Goal: Task Accomplishment & Management: Manage account settings

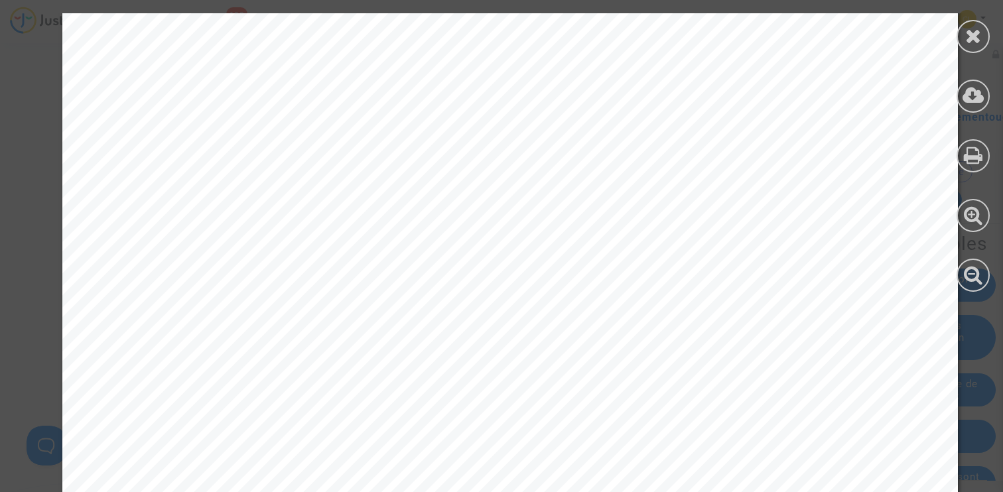
scroll to position [517, 0]
click at [975, 36] on icon at bounding box center [973, 36] width 17 height 20
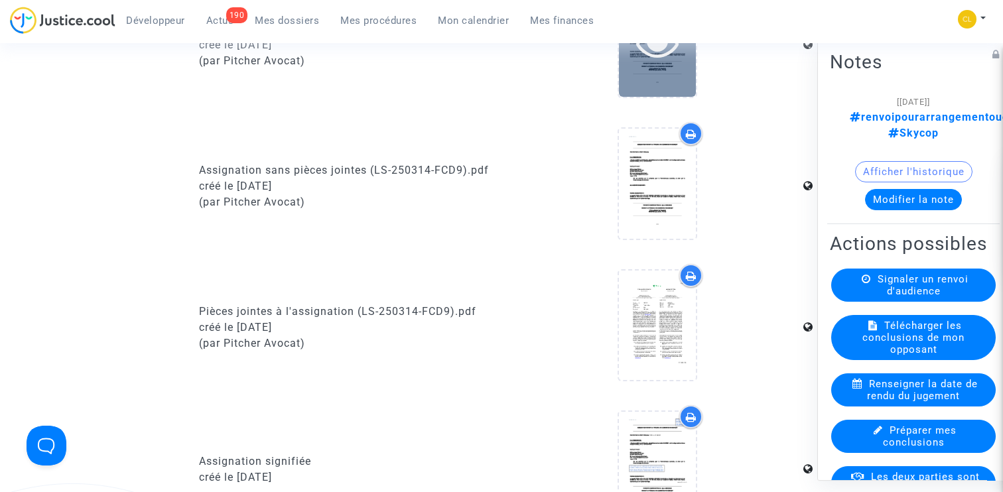
click at [652, 64] on icon at bounding box center [657, 42] width 43 height 42
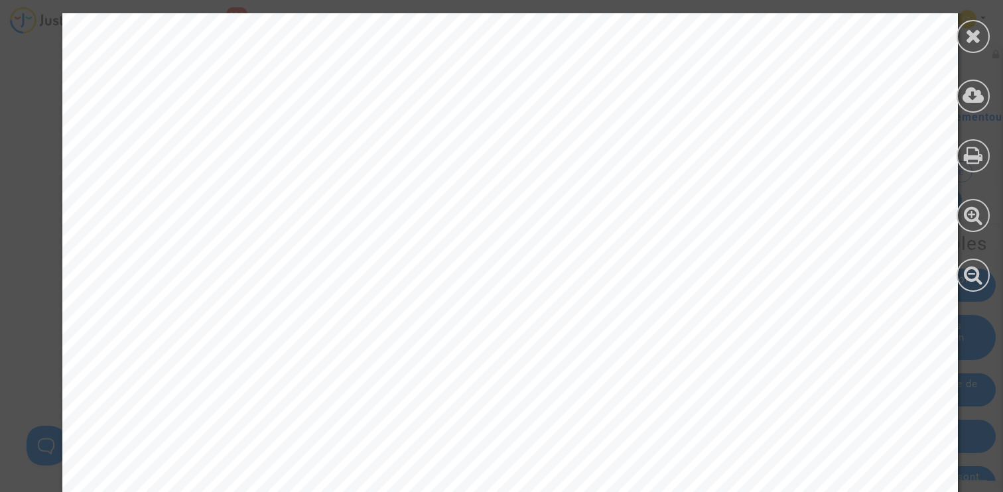
scroll to position [617, 0]
click at [511, 249] on span "Sociétés de [GEOGRAPHIC_DATA] sous le numéro 775 753 338, située au [STREET_ADD…" at bounding box center [531, 244] width 795 height 16
drag, startPoint x: 582, startPoint y: 246, endPoint x: 718, endPoint y: 247, distance: 135.3
click at [718, 247] on span "Sociétés de [GEOGRAPHIC_DATA] sous le numéro 775 753 338, située au [STREET_ADD…" at bounding box center [531, 244] width 795 height 16
copy span "au [STREET_ADDRESS]"
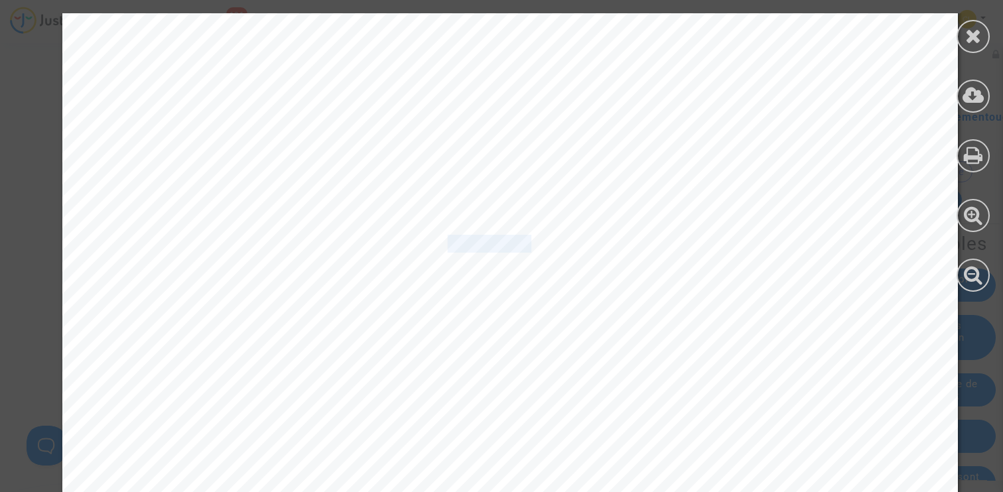
drag, startPoint x: 489, startPoint y: 248, endPoint x: 401, endPoint y: 249, distance: 88.2
click at [401, 249] on span "Sociétés de [GEOGRAPHIC_DATA] sous le numéro 775 753 338, située au [STREET_ADD…" at bounding box center [531, 244] width 795 height 16
copy span "o 775 753"
click at [972, 40] on icon at bounding box center [973, 36] width 17 height 20
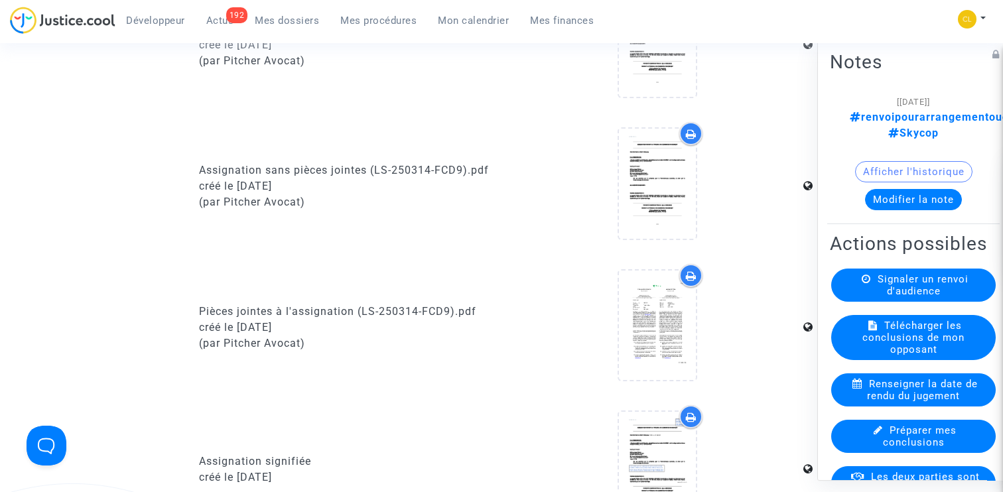
scroll to position [0, 0]
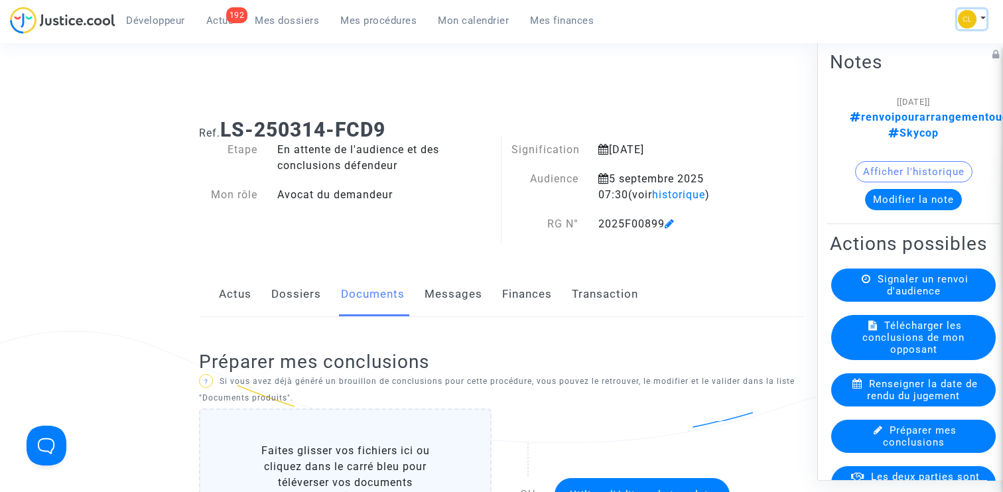
click at [977, 18] on button at bounding box center [971, 19] width 29 height 20
click at [898, 88] on link "Paramètres" at bounding box center [919, 89] width 134 height 21
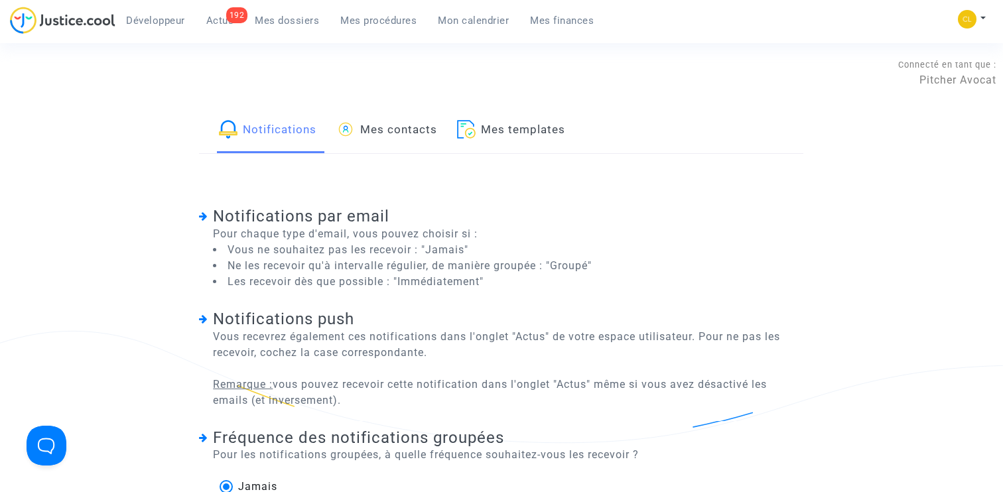
click at [401, 139] on link "Mes contacts" at bounding box center [386, 130] width 101 height 45
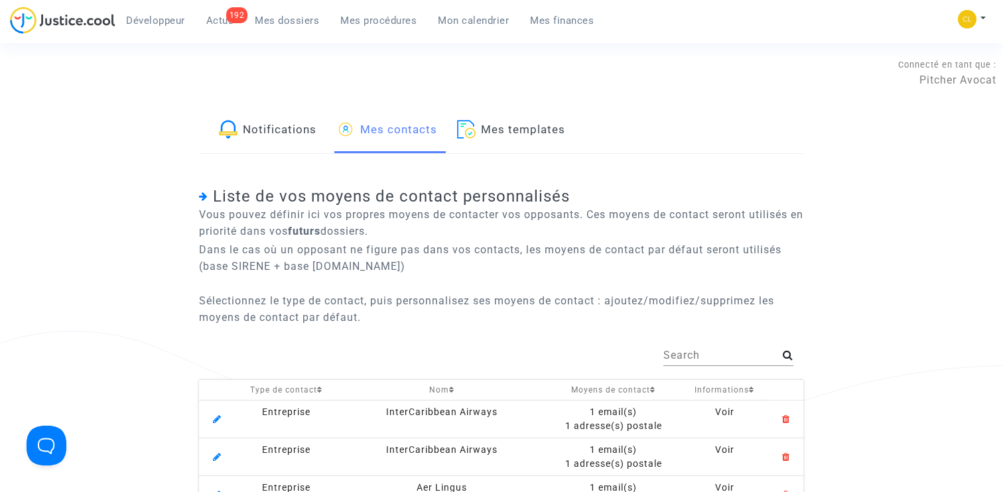
click at [686, 361] on input "Search" at bounding box center [722, 356] width 119 height 12
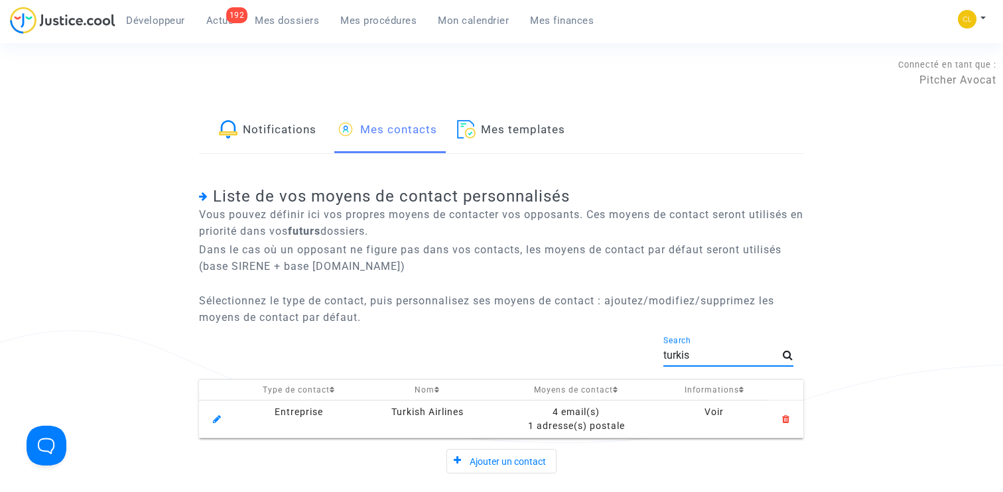
type input "turkis"
click at [584, 409] on div "4 email(s)" at bounding box center [576, 412] width 159 height 14
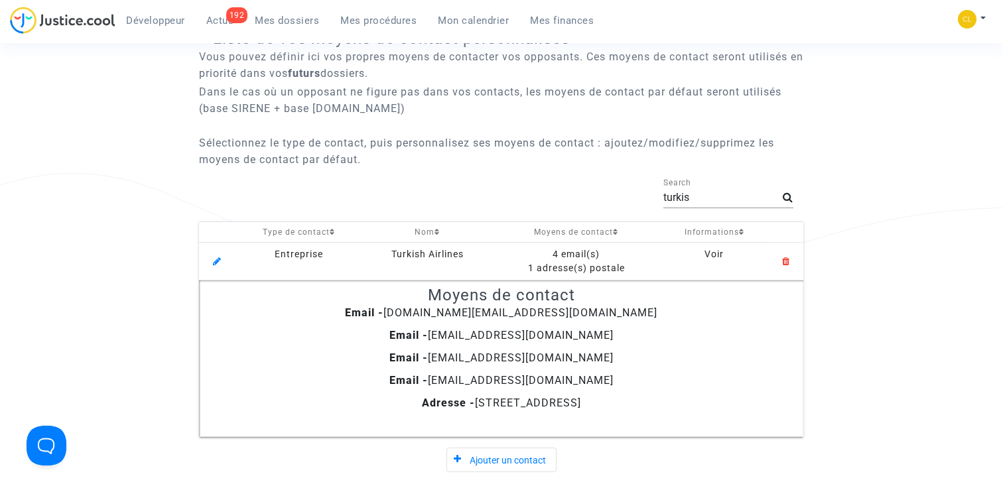
scroll to position [233, 0]
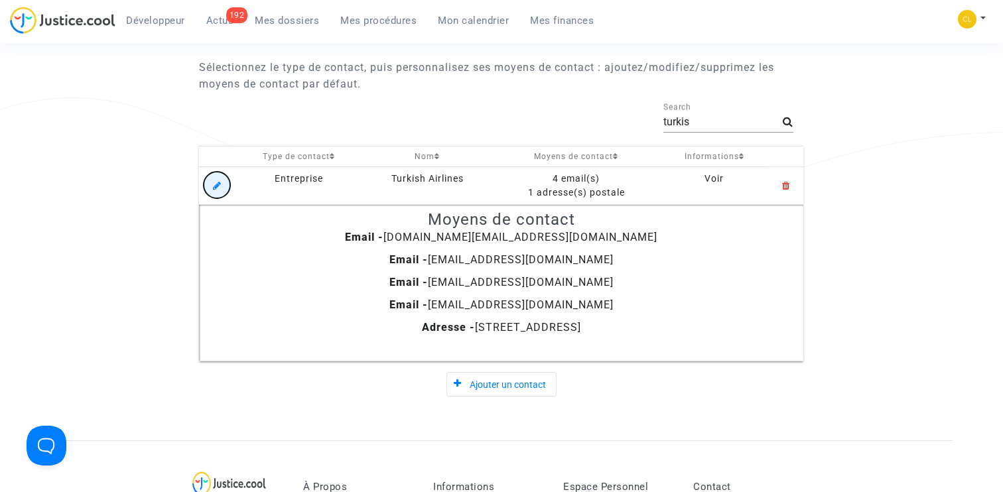
click at [212, 184] on mat-icon at bounding box center [217, 186] width 16 height 16
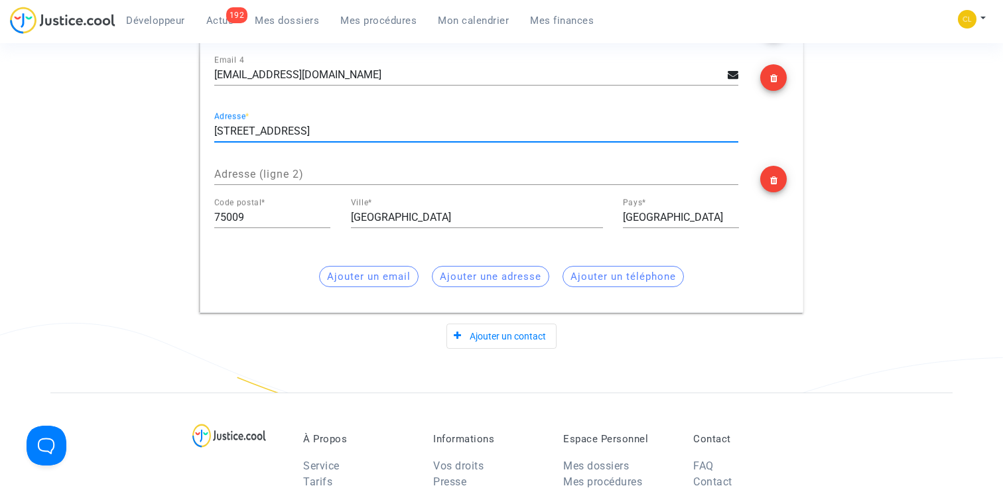
scroll to position [0, 0]
drag, startPoint x: 296, startPoint y: 136, endPoint x: 395, endPoint y: 135, distance: 98.8
click at [395, 135] on input "[STREET_ADDRESS]" at bounding box center [476, 131] width 524 height 12
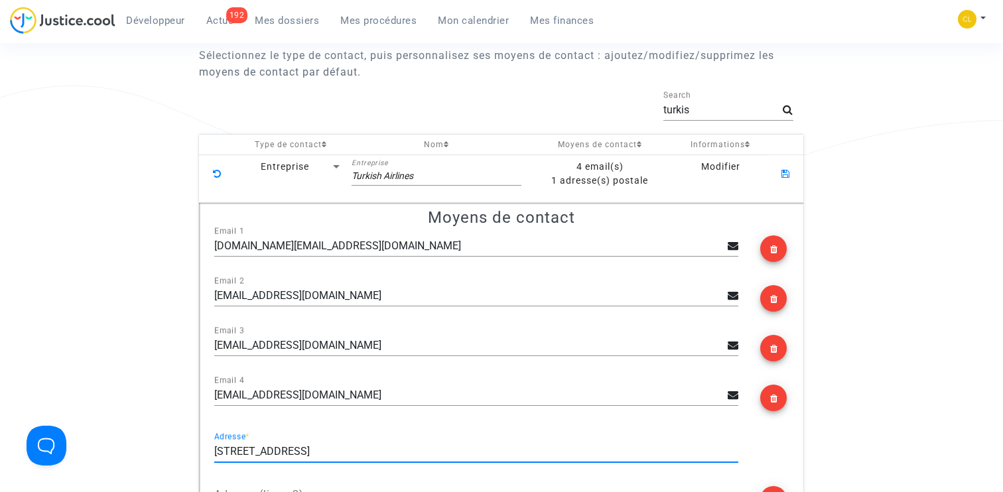
scroll to position [249, 0]
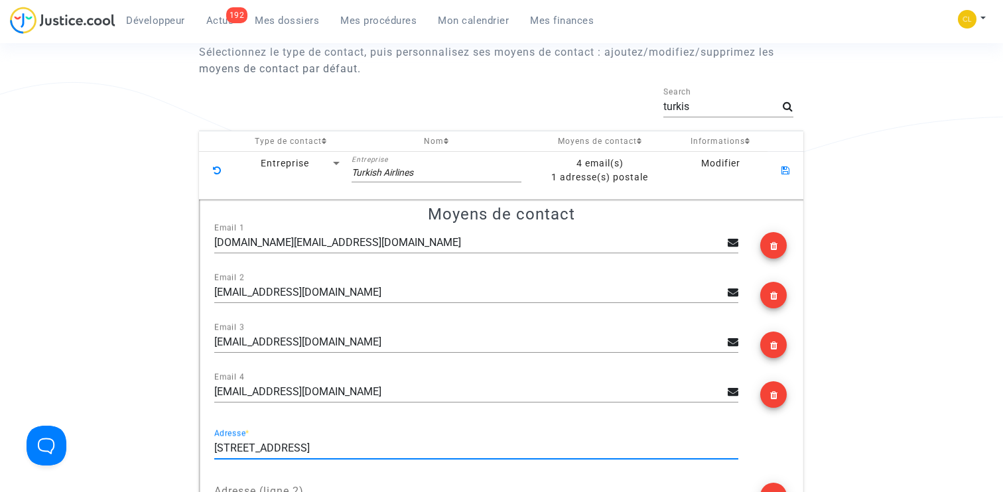
type input "[STREET_ADDRESS]"
click at [784, 167] on icon at bounding box center [785, 167] width 8 height 11
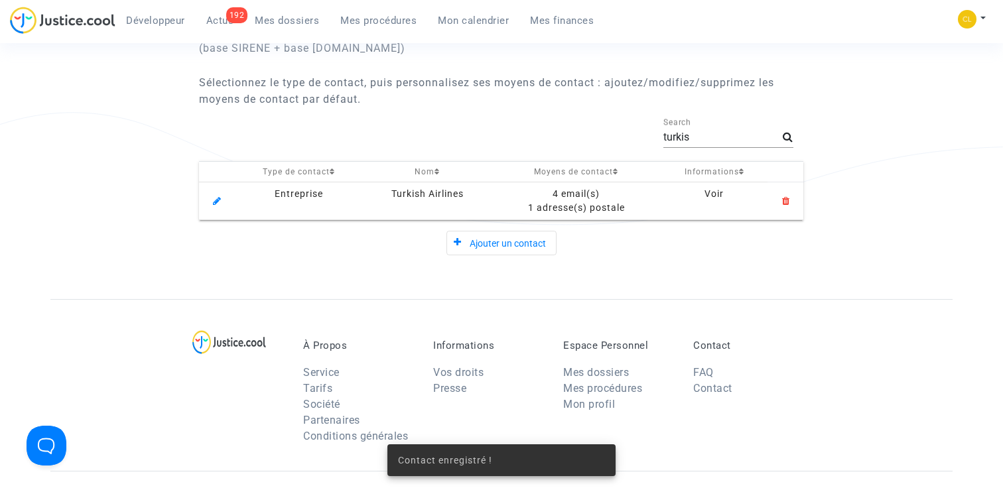
click at [574, 196] on div "4 email(s)" at bounding box center [576, 194] width 159 height 14
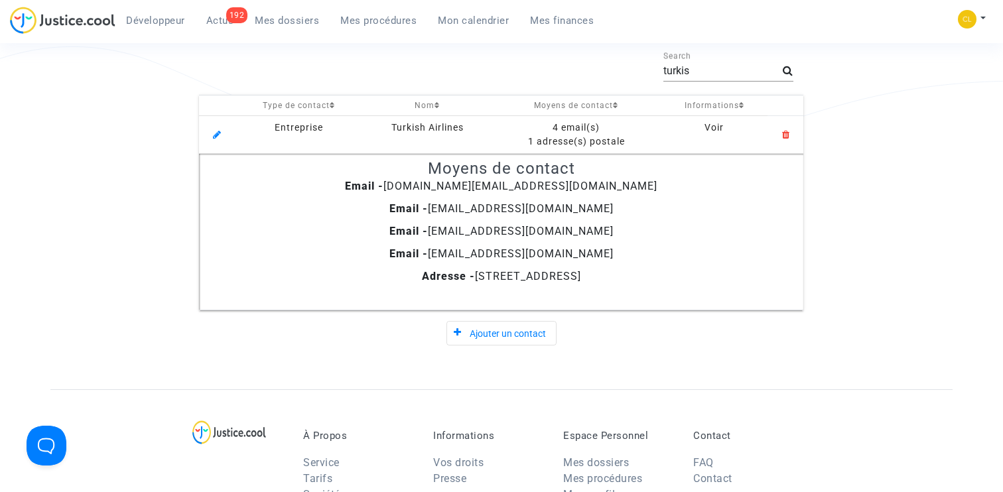
scroll to position [269, 0]
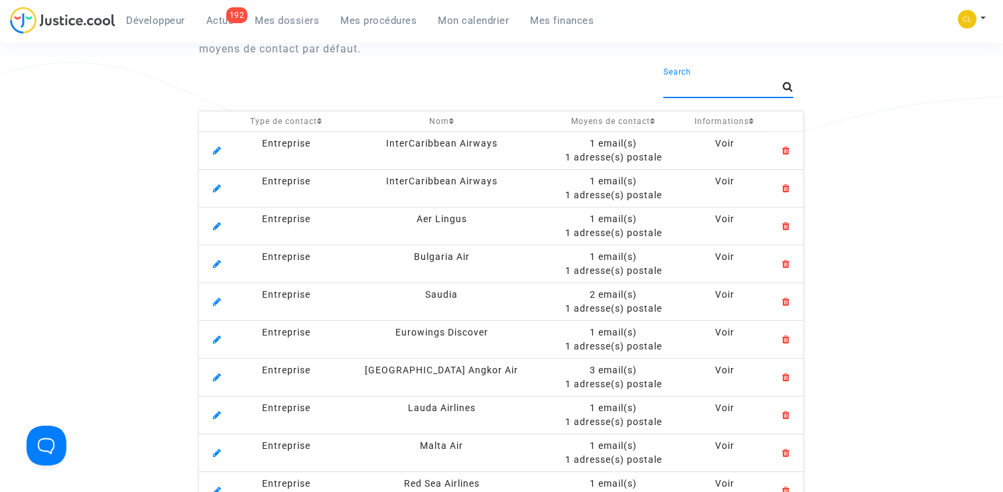
click at [698, 90] on input "Search" at bounding box center [722, 87] width 119 height 12
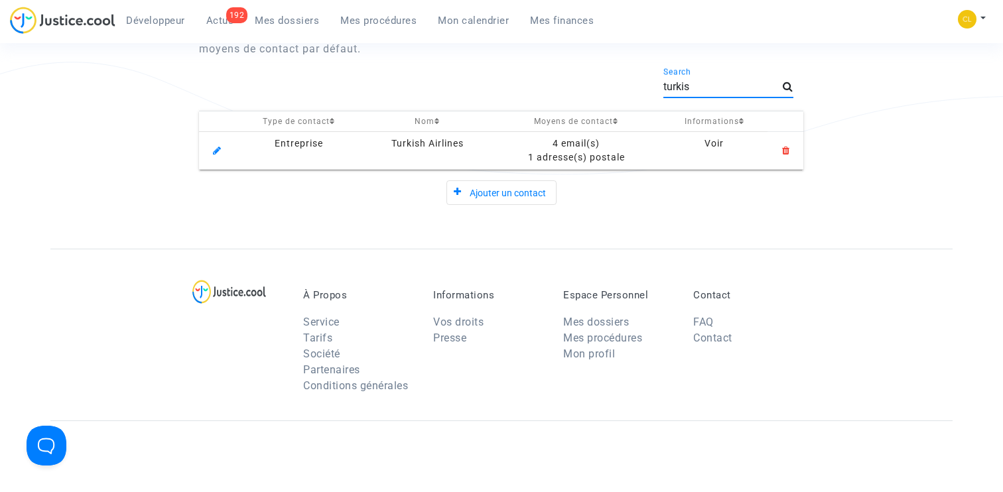
type input "turkis"
click at [575, 145] on div "4 email(s)" at bounding box center [576, 144] width 159 height 14
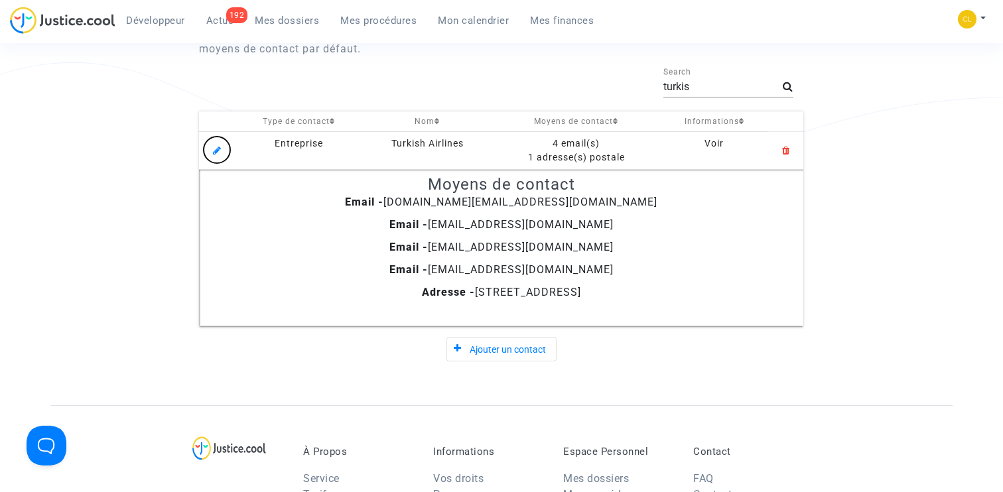
click at [220, 149] on icon at bounding box center [217, 148] width 8 height 11
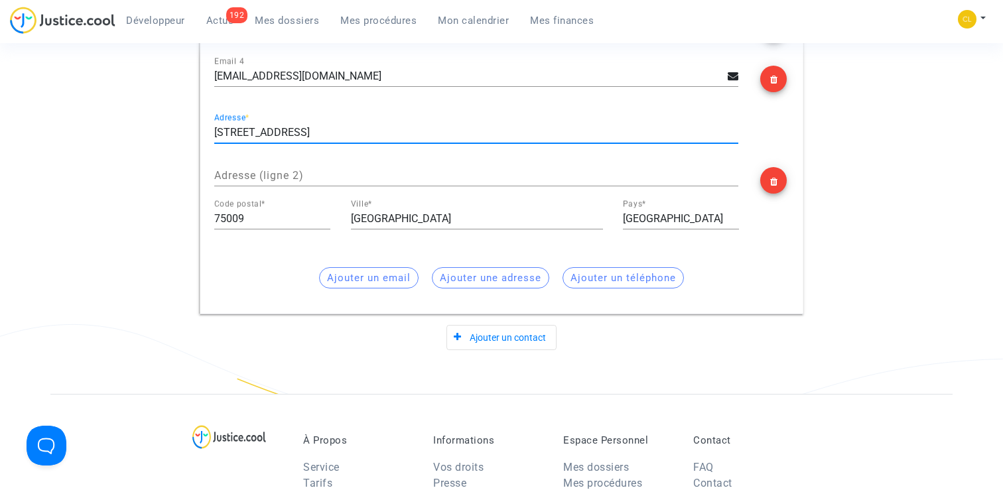
drag, startPoint x: 297, startPoint y: 136, endPoint x: 374, endPoint y: 136, distance: 76.9
click at [374, 136] on input "[STREET_ADDRESS]" at bounding box center [476, 133] width 524 height 12
type input "[STREET_ADDRESS]"
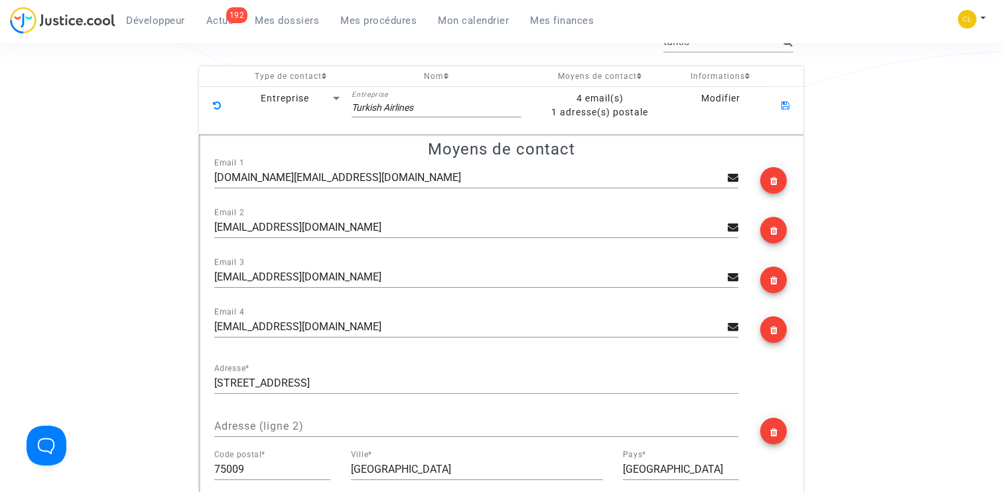
scroll to position [290, 0]
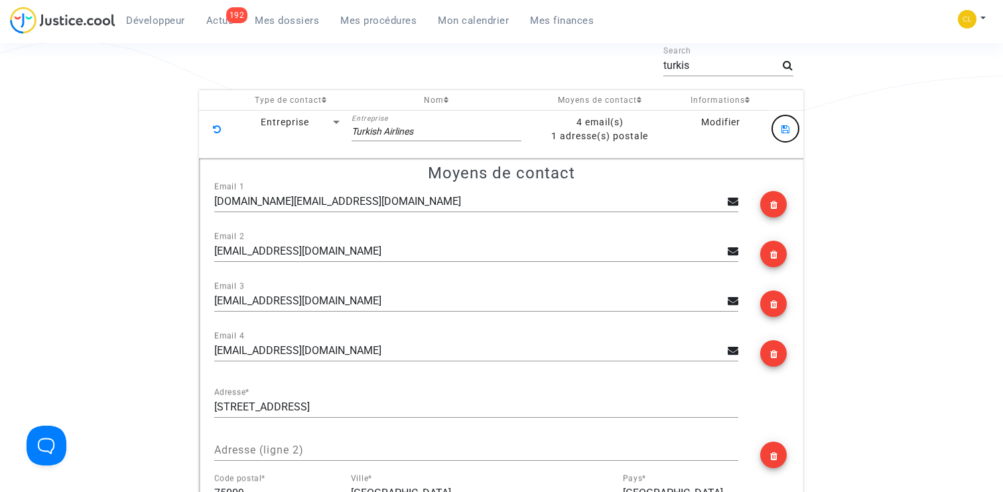
click at [781, 131] on icon at bounding box center [785, 126] width 8 height 11
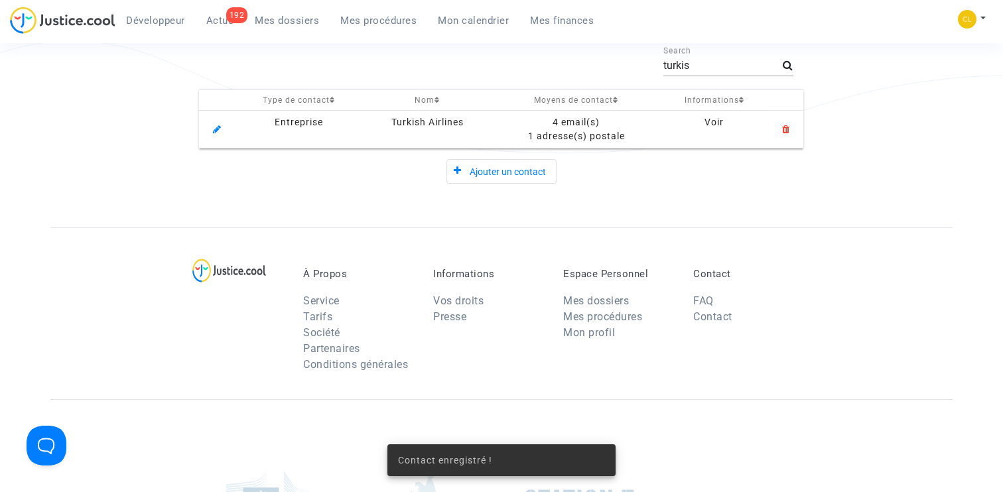
click at [584, 121] on div "4 email(s)" at bounding box center [576, 122] width 159 height 14
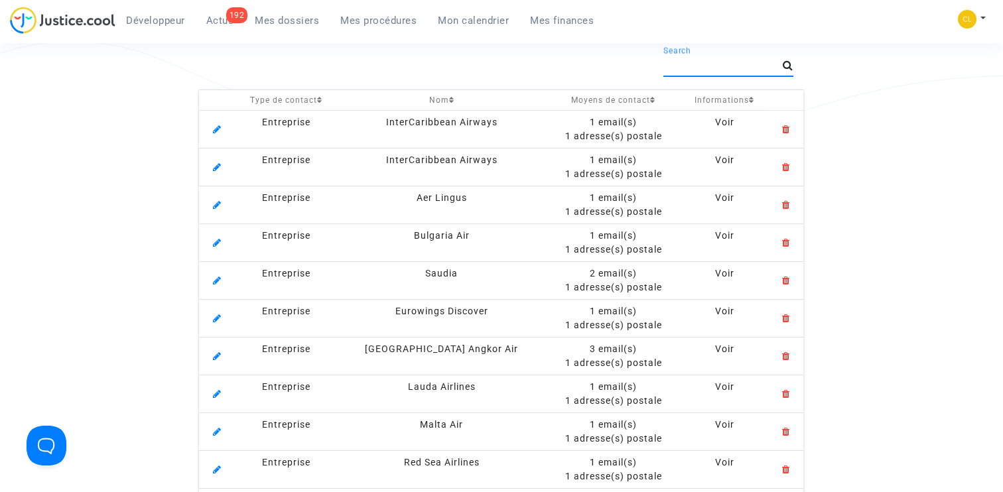
click at [682, 70] on input "Search" at bounding box center [722, 66] width 119 height 12
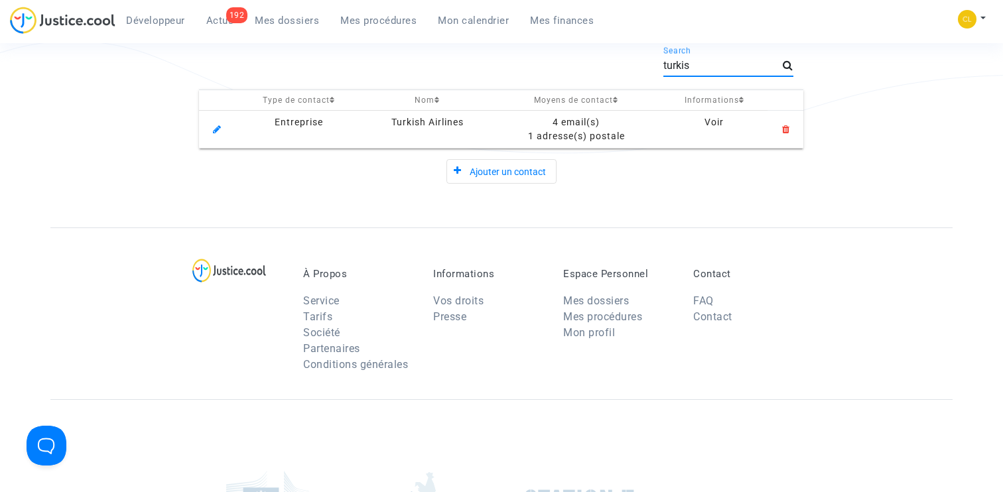
type input "turkis"
click at [541, 131] on div "1 adresse(s) postale" at bounding box center [576, 136] width 159 height 14
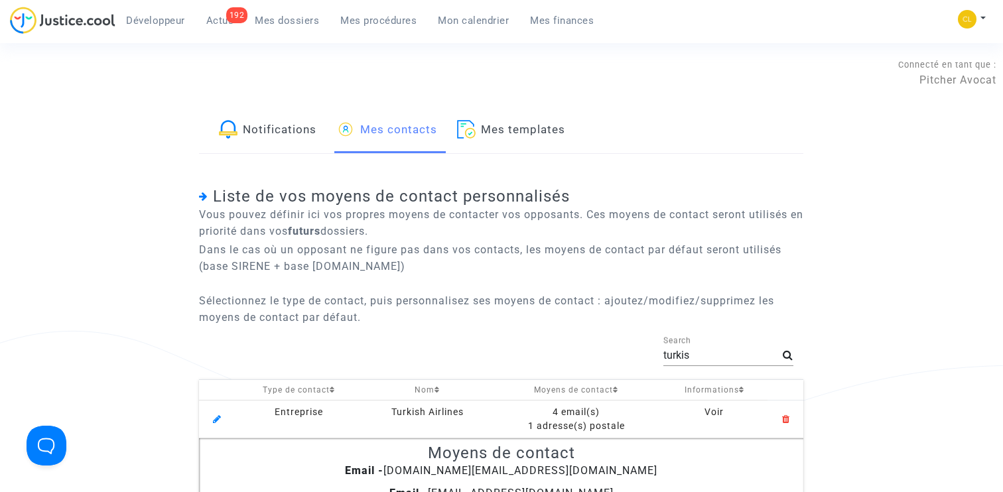
click at [155, 176] on app-settings "Notifications Mes contacts Mes templates Liste de vos moyens de contact personn…" at bounding box center [501, 391] width 903 height 566
click at [584, 413] on div "4 email(s)" at bounding box center [576, 412] width 159 height 14
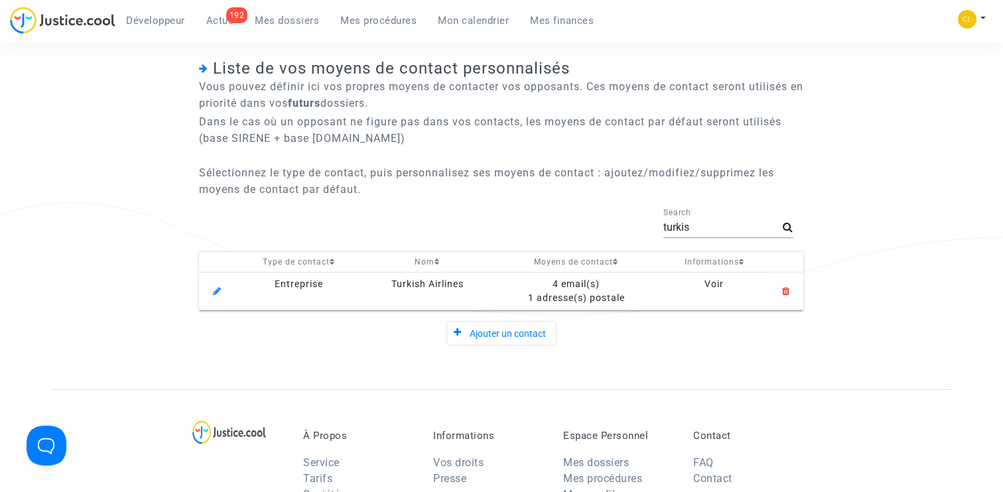
scroll to position [197, 0]
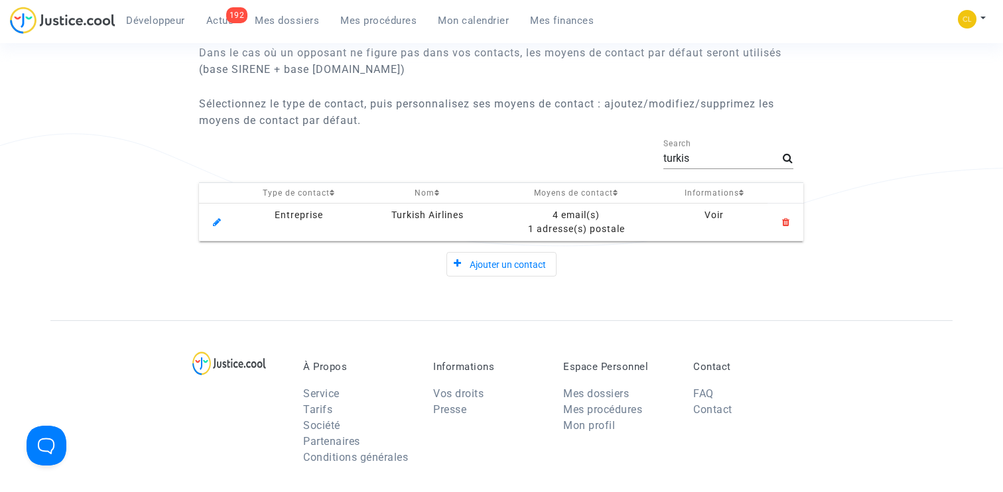
click at [559, 216] on div "4 email(s)" at bounding box center [576, 215] width 159 height 14
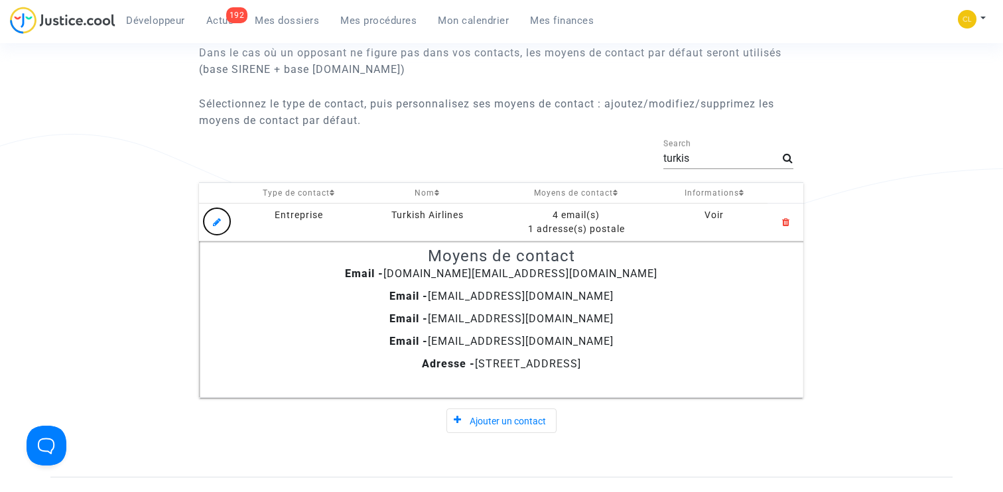
click at [217, 222] on icon at bounding box center [217, 219] width 8 height 11
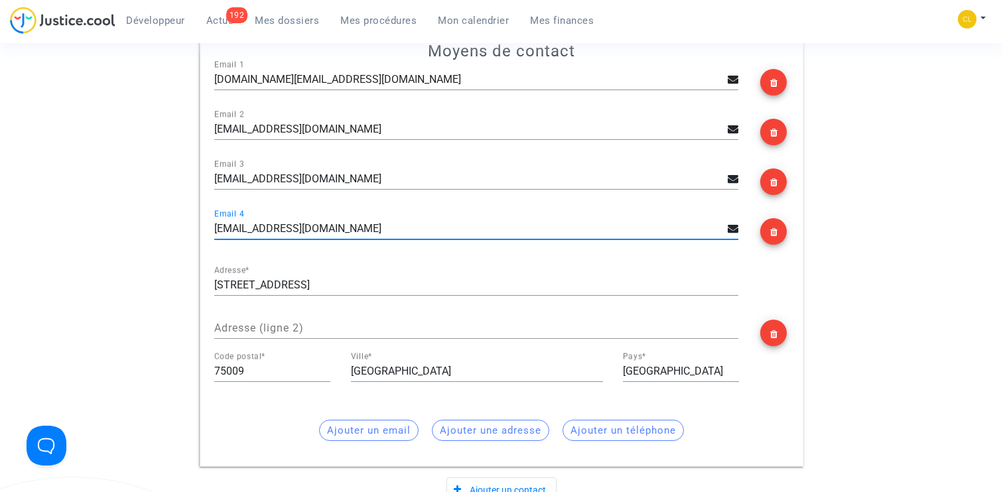
scroll to position [485, 0]
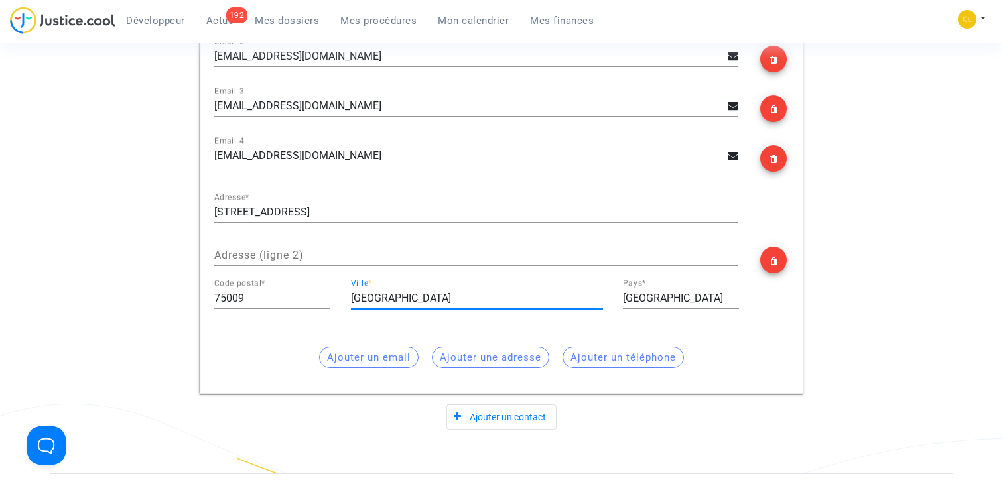
click at [381, 304] on input "[GEOGRAPHIC_DATA]" at bounding box center [477, 298] width 252 height 12
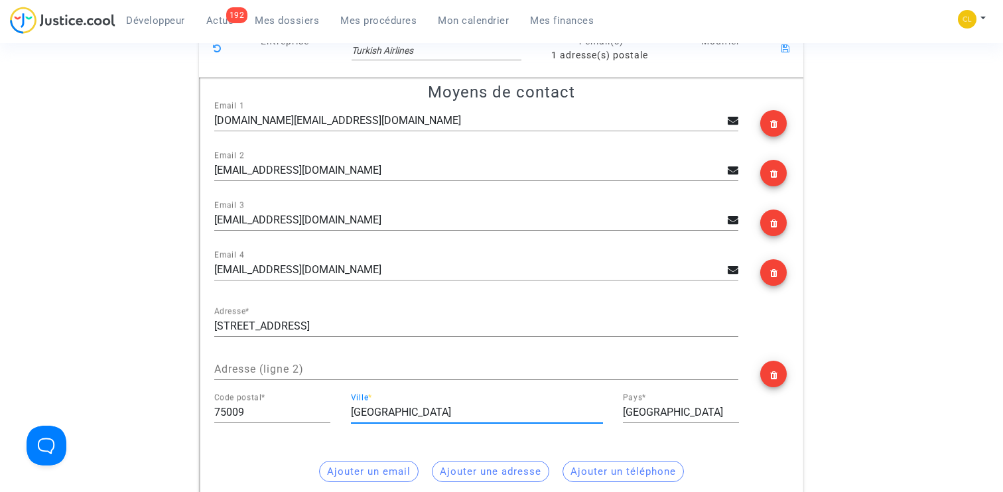
scroll to position [357, 0]
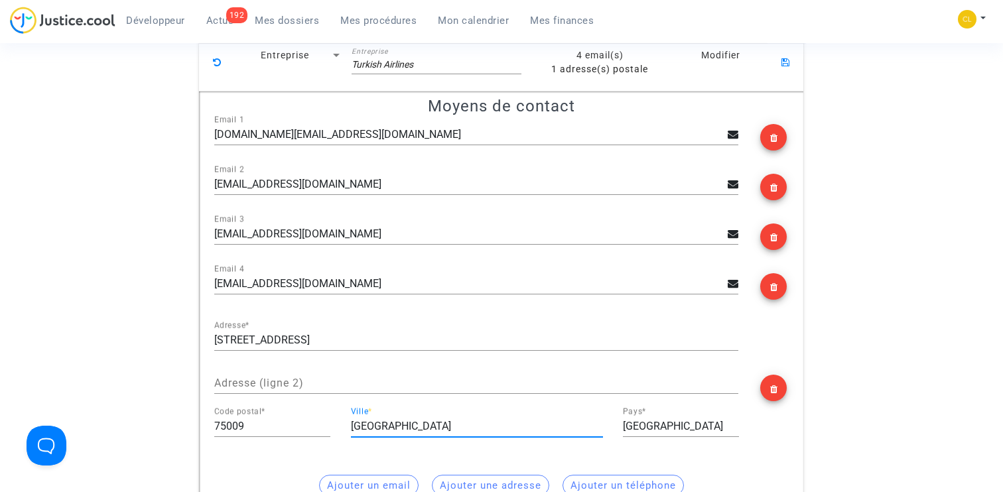
type input "Paris"
click at [786, 66] on icon at bounding box center [785, 59] width 8 height 11
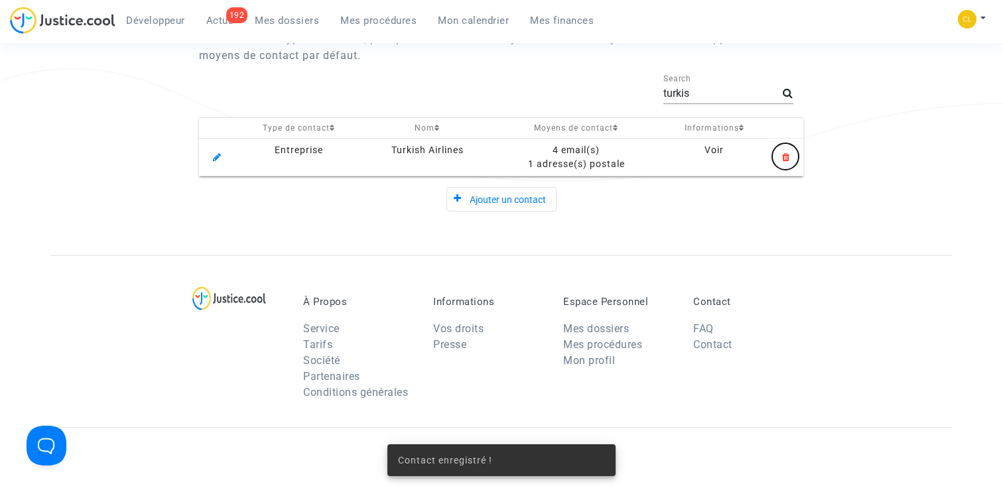
scroll to position [255, 0]
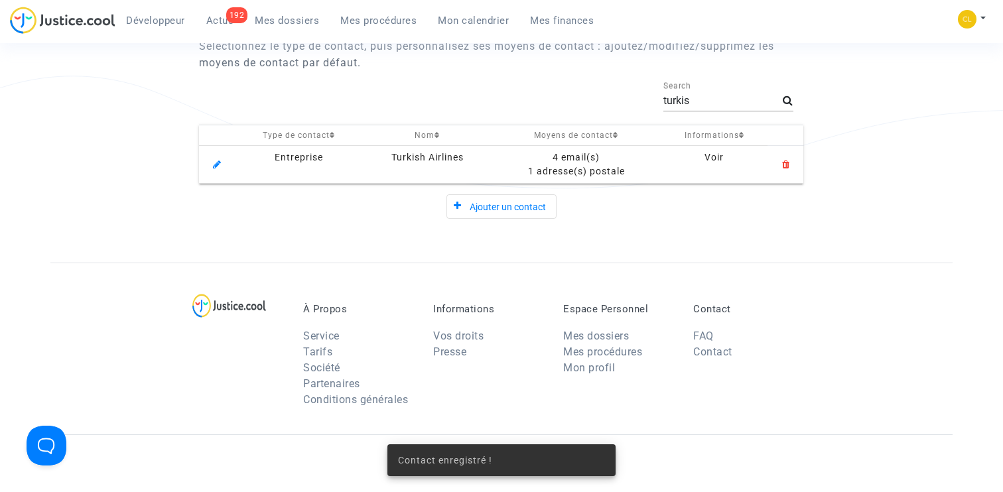
click at [578, 158] on div "4 email(s)" at bounding box center [576, 158] width 159 height 14
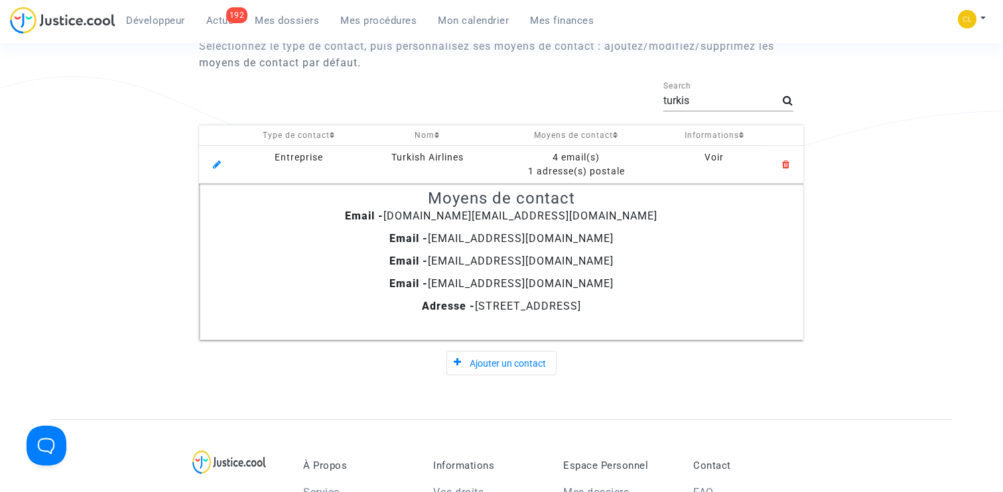
click at [124, 166] on app-settings "Notifications Mes contacts Mes templates Liste de vos moyens de contact personn…" at bounding box center [501, 136] width 903 height 566
click at [150, 217] on app-settings "Notifications Mes contacts Mes templates Liste de vos moyens de contact personn…" at bounding box center [501, 136] width 903 height 566
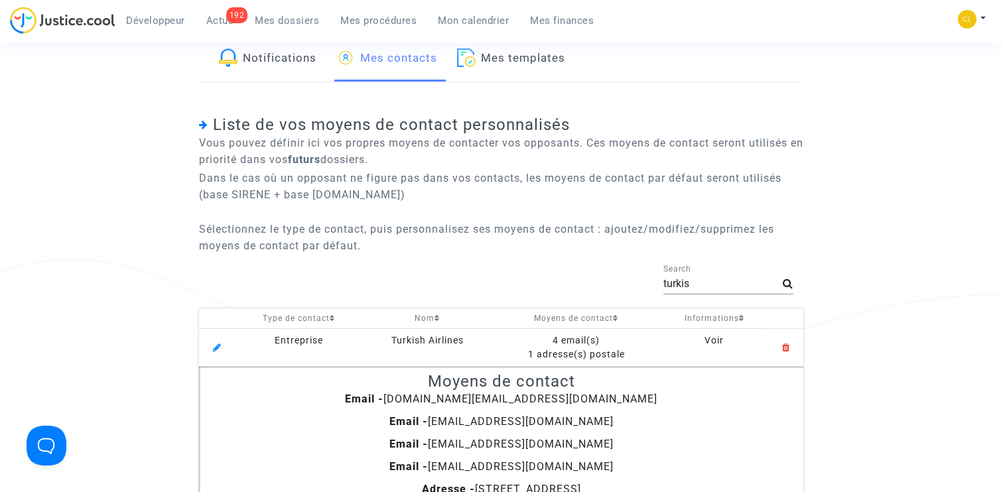
scroll to position [41, 0]
